Goal: Find specific page/section: Find specific page/section

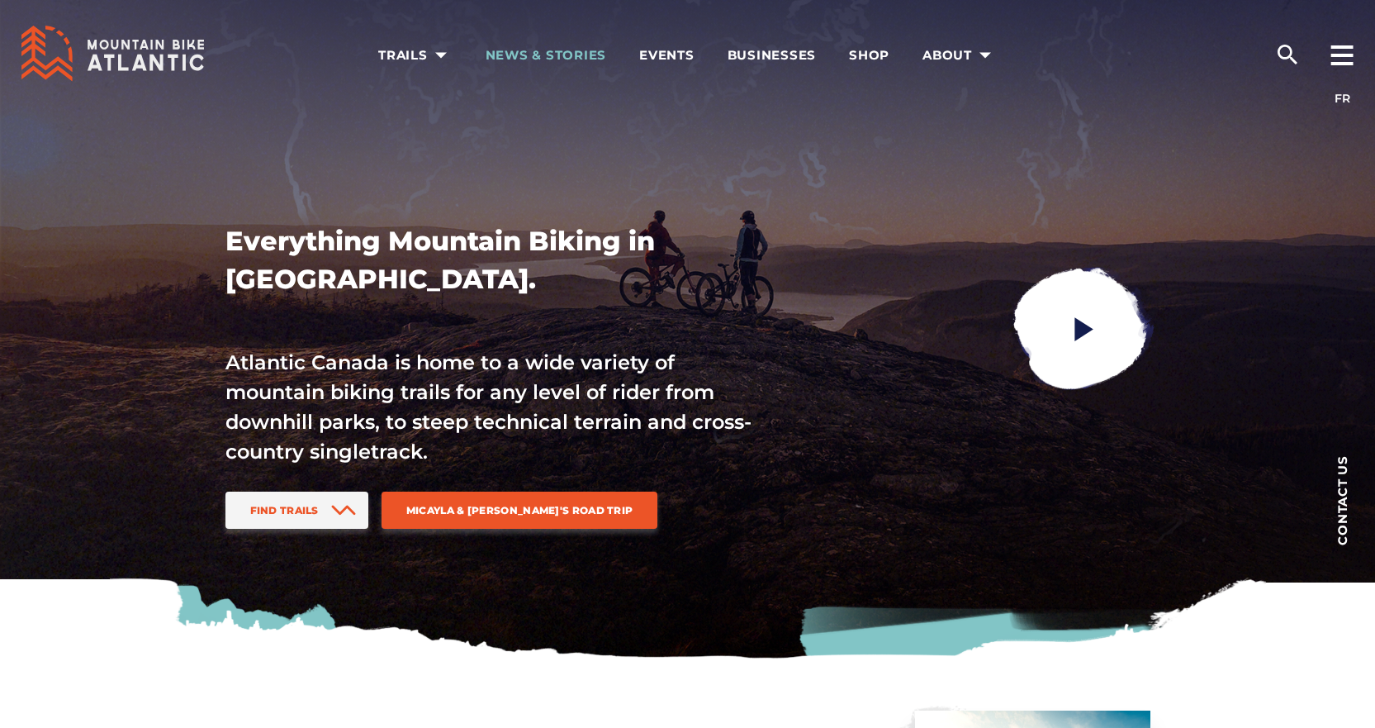
click at [550, 54] on span "News & Stories" at bounding box center [546, 55] width 121 height 17
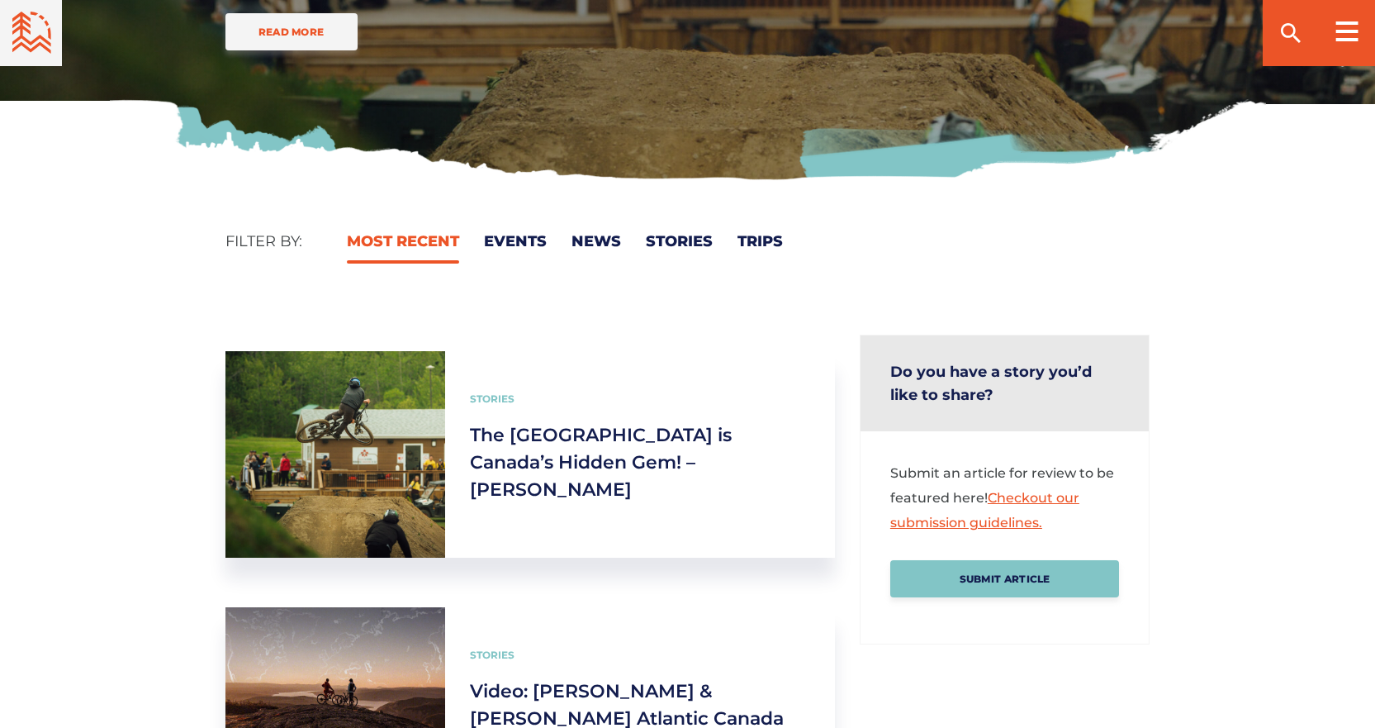
scroll to position [578, 0]
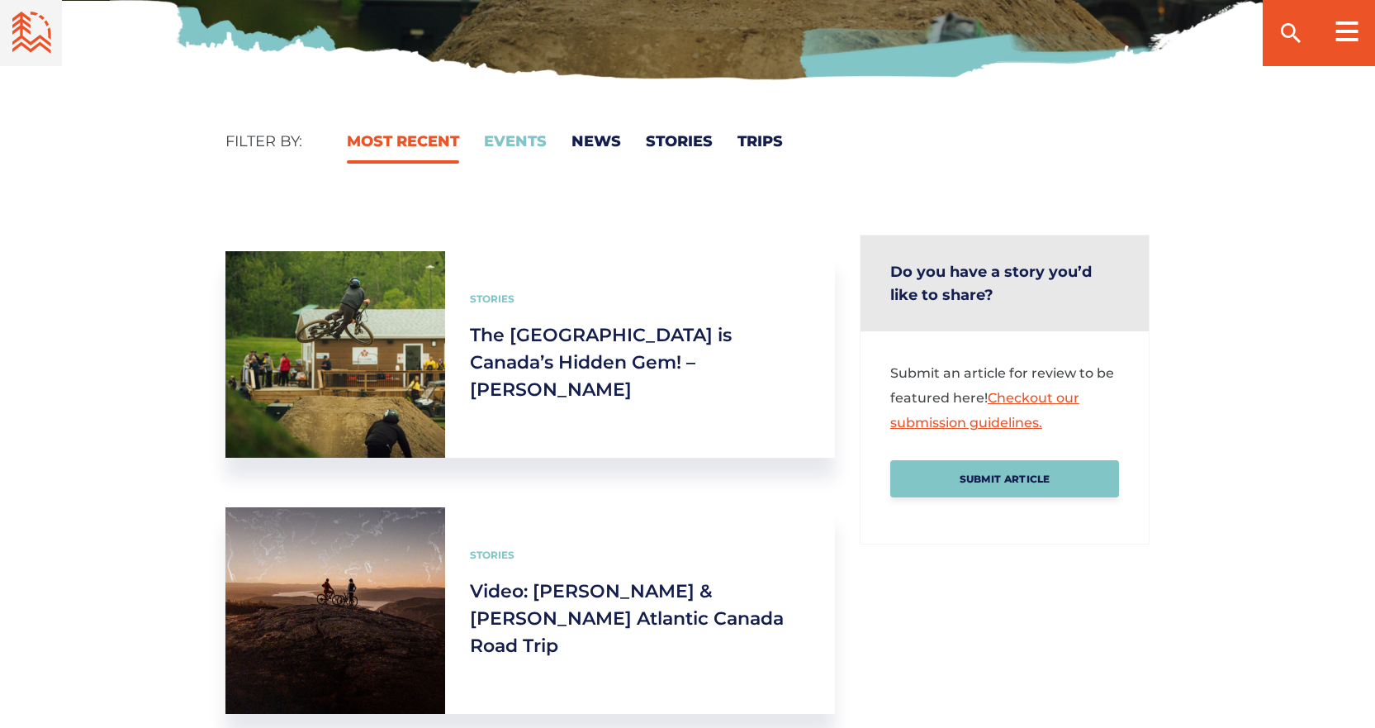
click at [529, 142] on link "Events" at bounding box center [515, 141] width 63 height 18
